Goal: Task Accomplishment & Management: Use online tool/utility

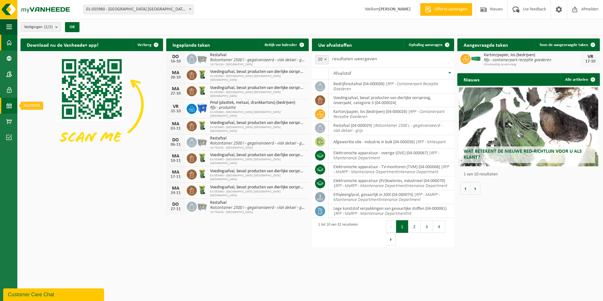
click at [9, 105] on span at bounding box center [9, 106] width 6 height 16
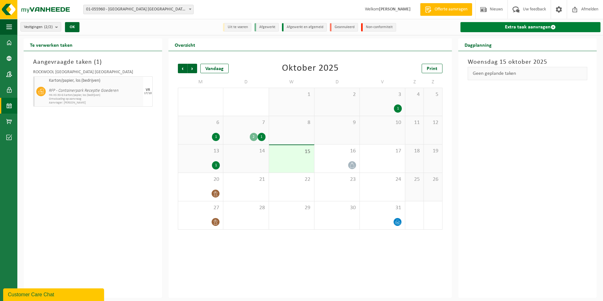
click at [512, 27] on link "Extra taak aanvragen" at bounding box center [531, 27] width 140 height 10
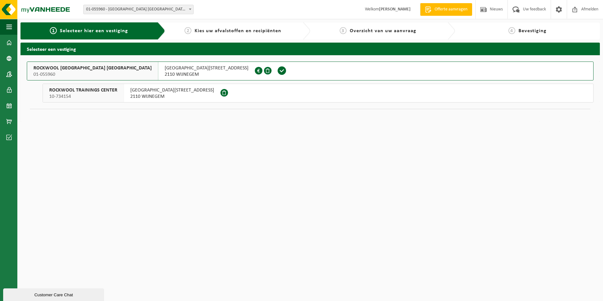
click at [98, 91] on span "ROCKWOOL TRAININGS CENTER" at bounding box center [83, 90] width 68 height 6
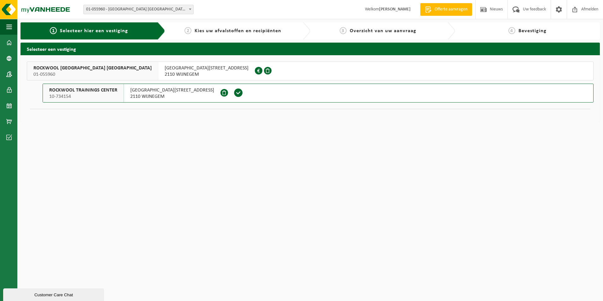
click at [70, 70] on span "ROCKWOOL BELGIUM NV" at bounding box center [92, 68] width 118 height 6
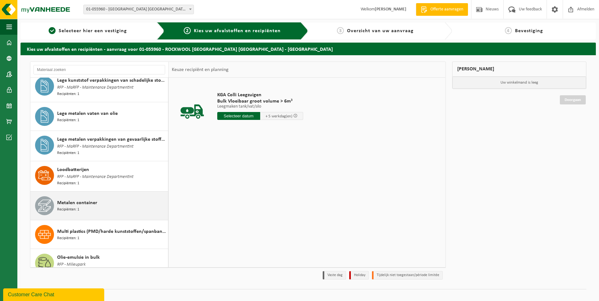
scroll to position [442, 0]
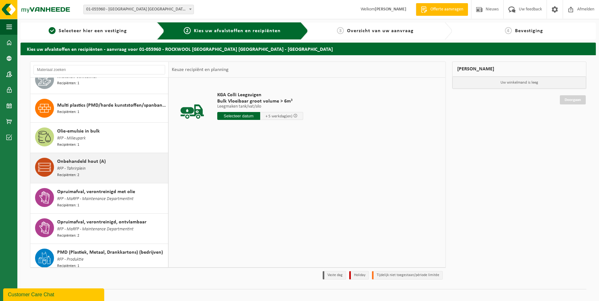
click at [102, 158] on span "Onbehandeld hout (A)" at bounding box center [81, 162] width 49 height 8
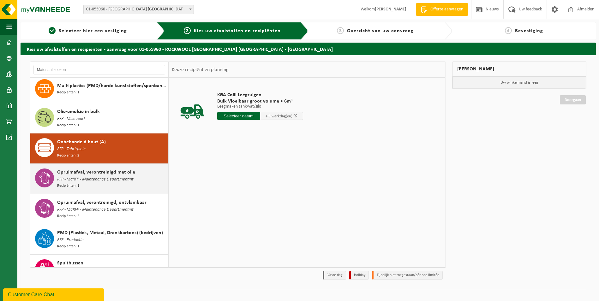
scroll to position [599, 0]
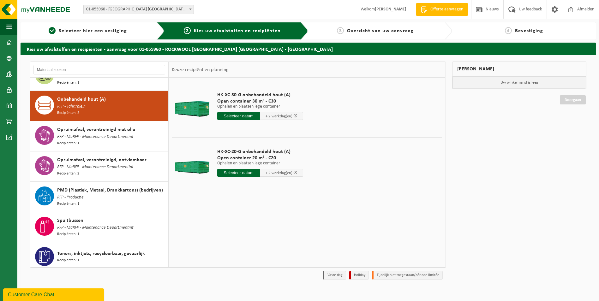
click at [248, 116] on input "text" at bounding box center [238, 116] width 43 height 8
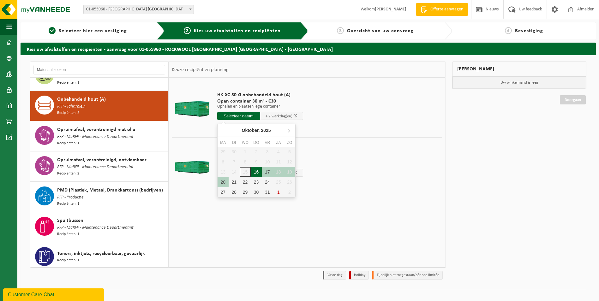
click at [257, 172] on div "16" at bounding box center [256, 172] width 11 height 10
type input "Van 2025-10-16"
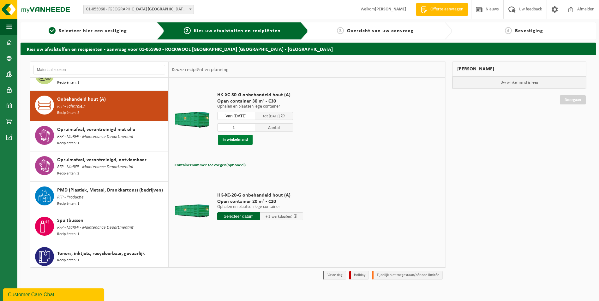
click at [235, 139] on button "In winkelmand" at bounding box center [235, 140] width 35 height 10
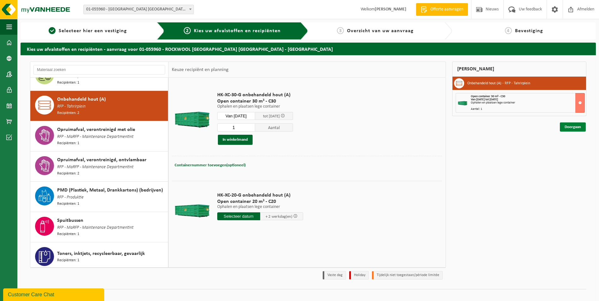
click at [570, 127] on link "Doorgaan" at bounding box center [573, 126] width 26 height 9
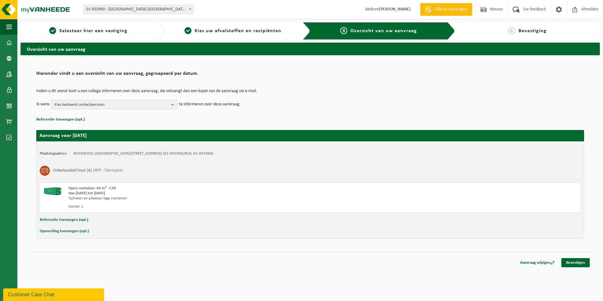
click at [172, 104] on b "button" at bounding box center [174, 104] width 6 height 9
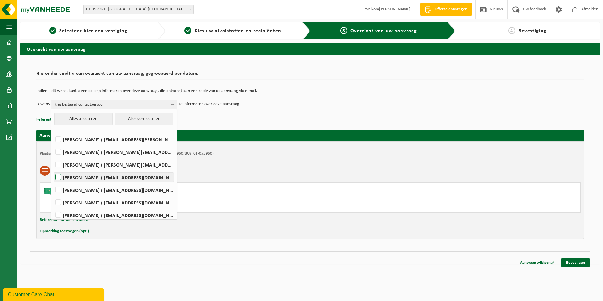
click at [58, 178] on label "Bruno De Wael ( bruno.de.wael@rockfon.com )" at bounding box center [114, 177] width 120 height 9
click at [53, 169] on input "Bruno De Wael ( bruno.de.wael@rockfon.com )" at bounding box center [53, 169] width 0 height 0
checkbox input "true"
click at [57, 165] on label "Walter Daems ( walter.daems@rockfon.com )" at bounding box center [114, 164] width 120 height 9
click at [53, 157] on input "Walter Daems ( walter.daems@rockfon.com )" at bounding box center [53, 157] width 0 height 0
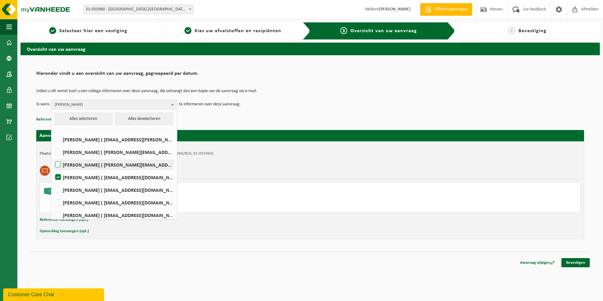
checkbox input "true"
click at [316, 117] on p "Referentie toevoegen (opt.)" at bounding box center [310, 120] width 548 height 8
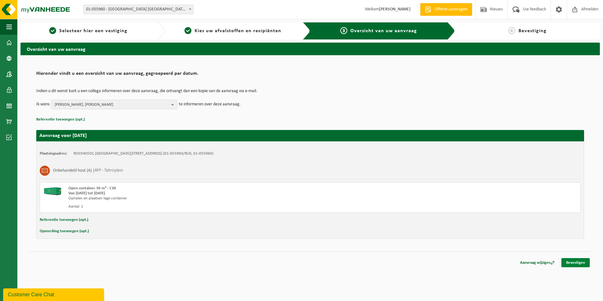
click at [578, 262] on link "Bevestigen" at bounding box center [576, 262] width 28 height 9
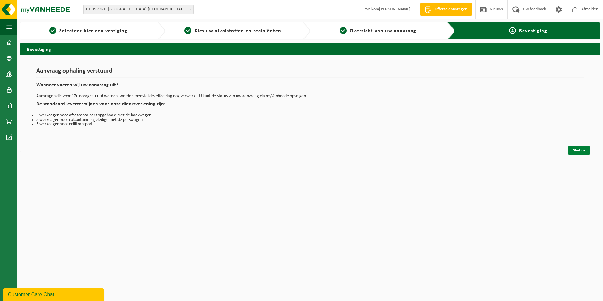
click at [580, 151] on link "Sluiten" at bounding box center [579, 150] width 21 height 9
